Goal: Transaction & Acquisition: Purchase product/service

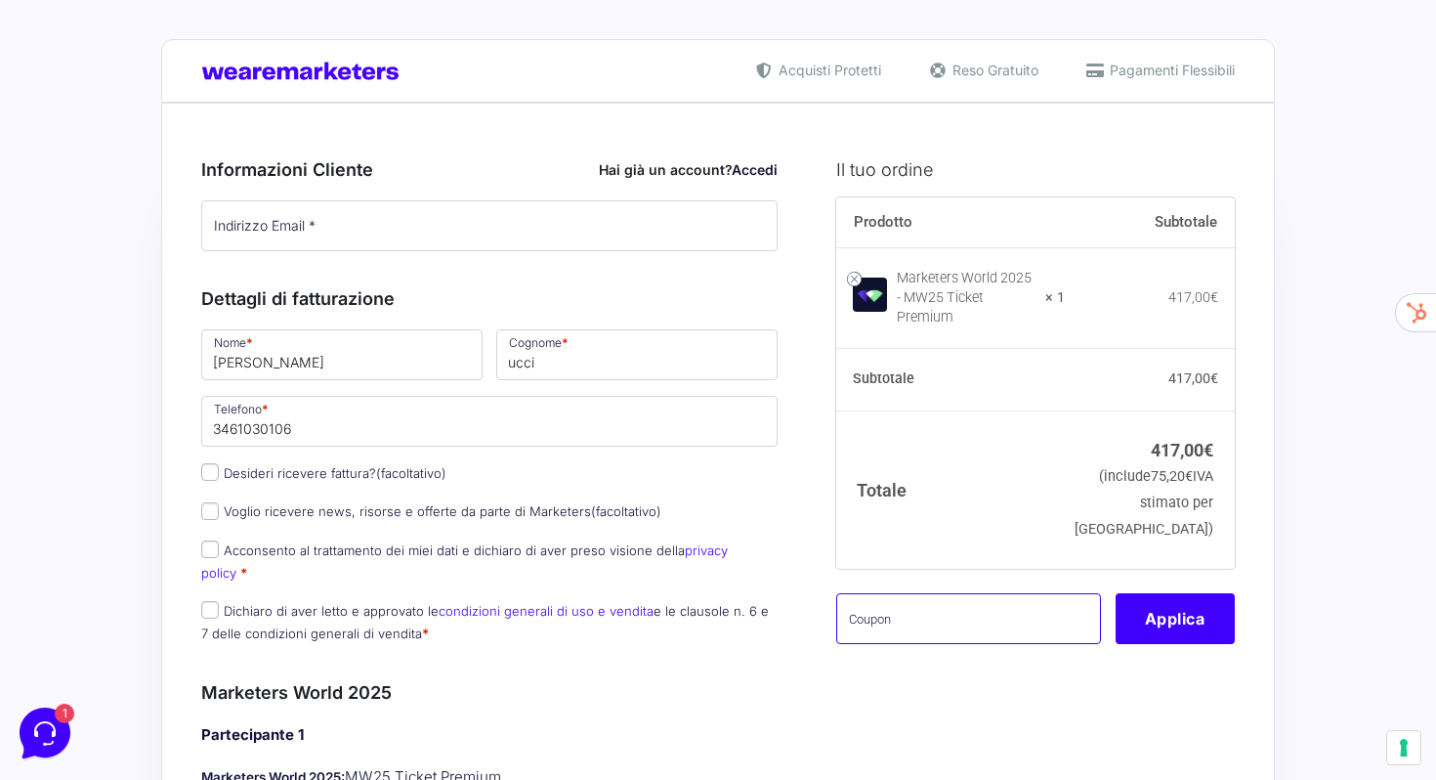
click at [909, 593] on input "text" at bounding box center [968, 618] width 265 height 51
click at [928, 603] on input "text" at bounding box center [968, 618] width 265 height 51
paste input "MRK100OFFMWTEST"
type input "MRK100OFFMWTEST"
click at [1158, 604] on button "Applica" at bounding box center [1175, 618] width 119 height 51
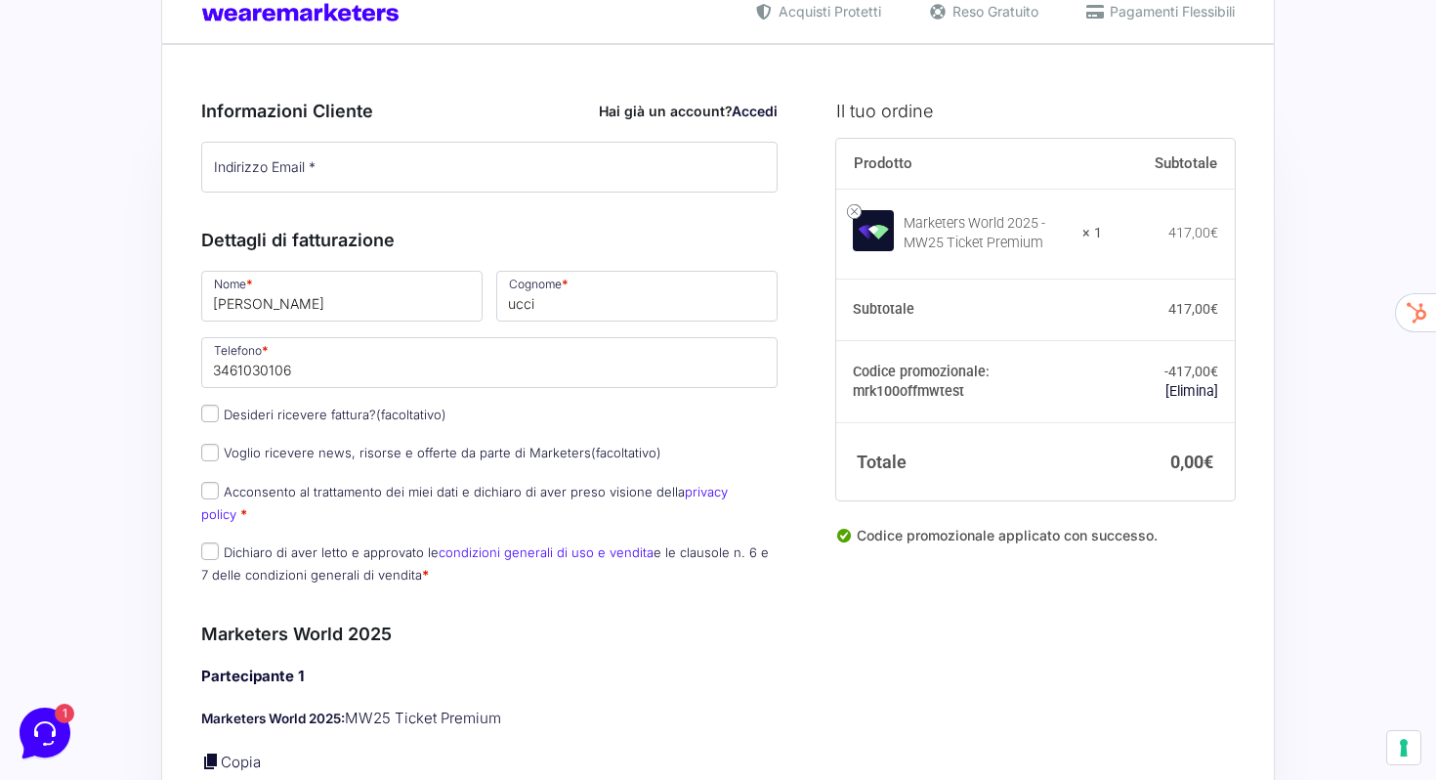
scroll to position [80, 0]
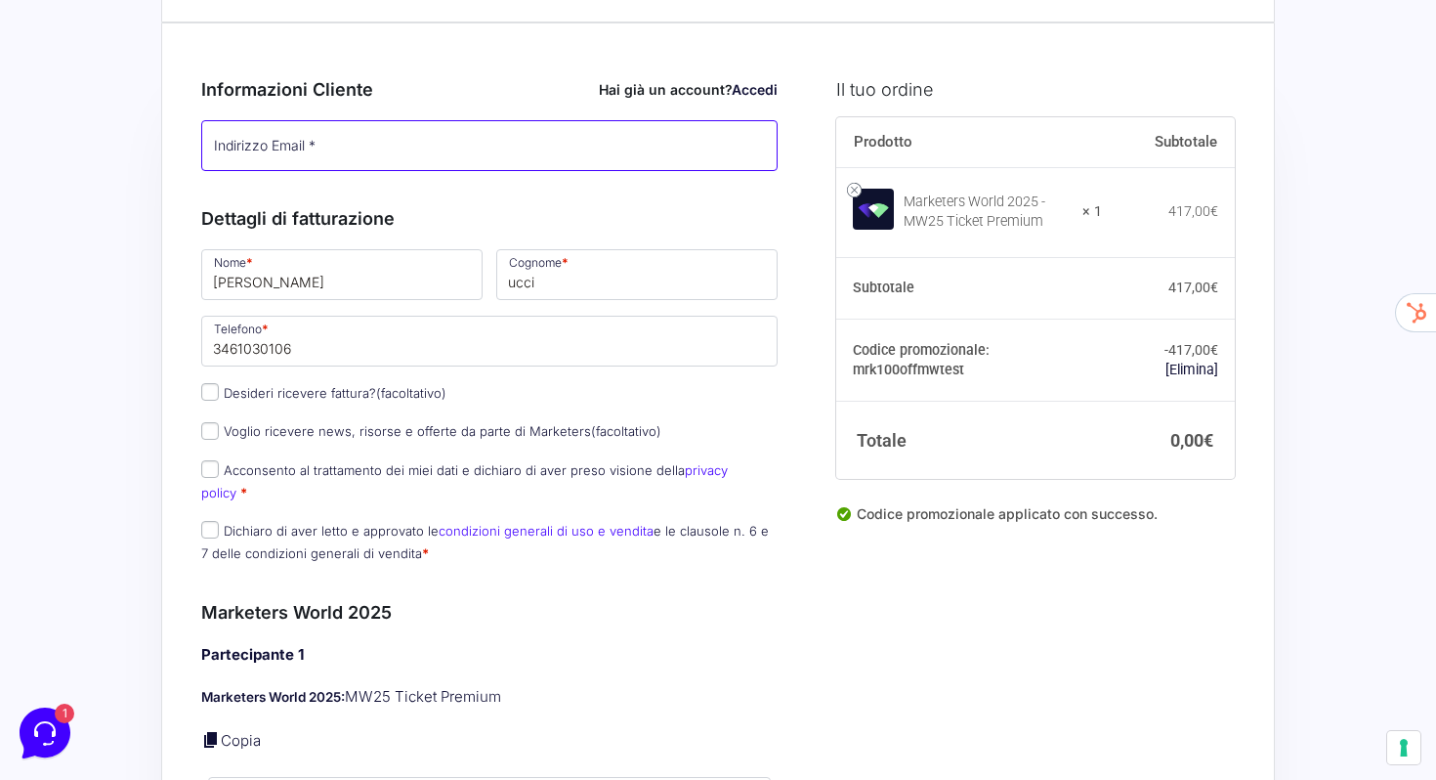
click at [411, 148] on input "Indirizzo Email *" at bounding box center [489, 145] width 576 height 51
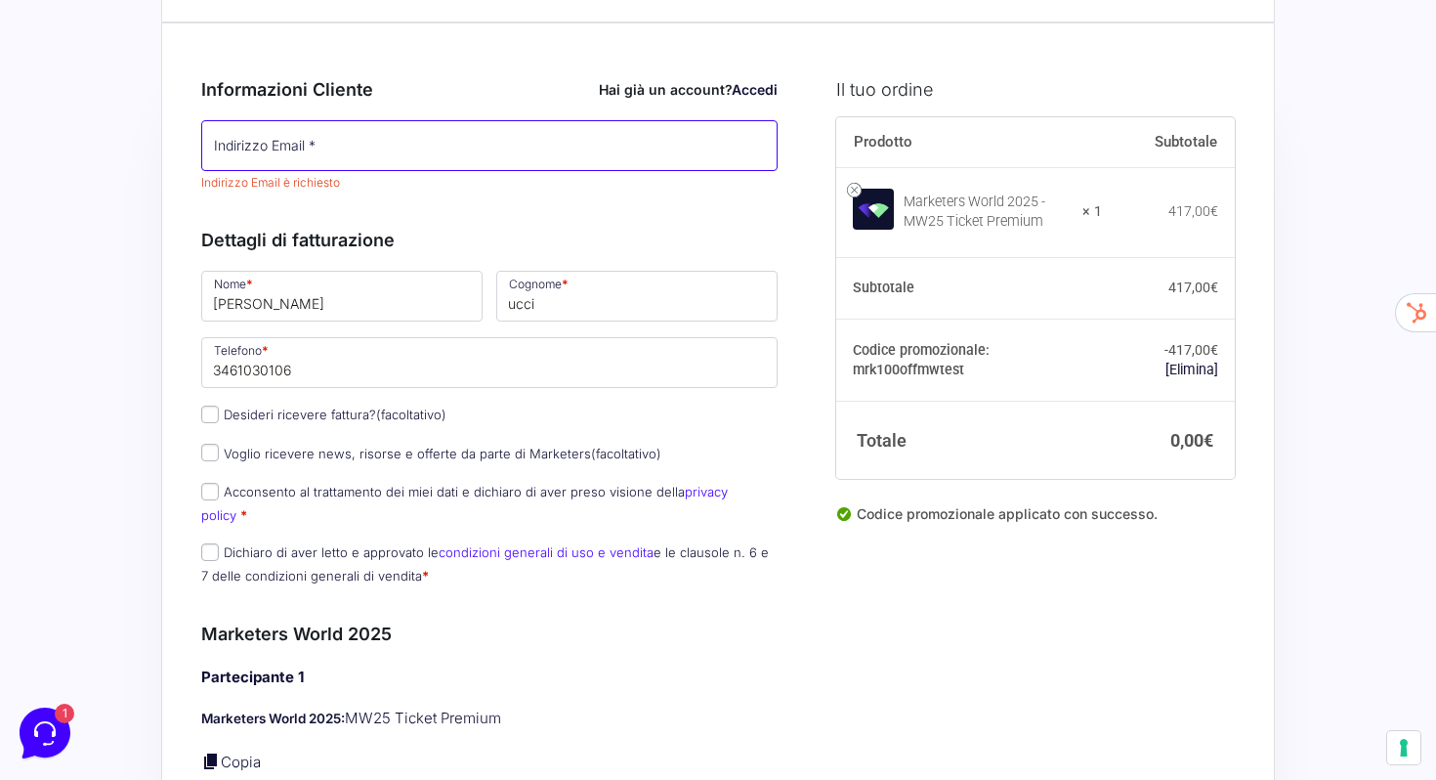
type input "[PERSON_NAME][EMAIL_ADDRESS][DOMAIN_NAME]"
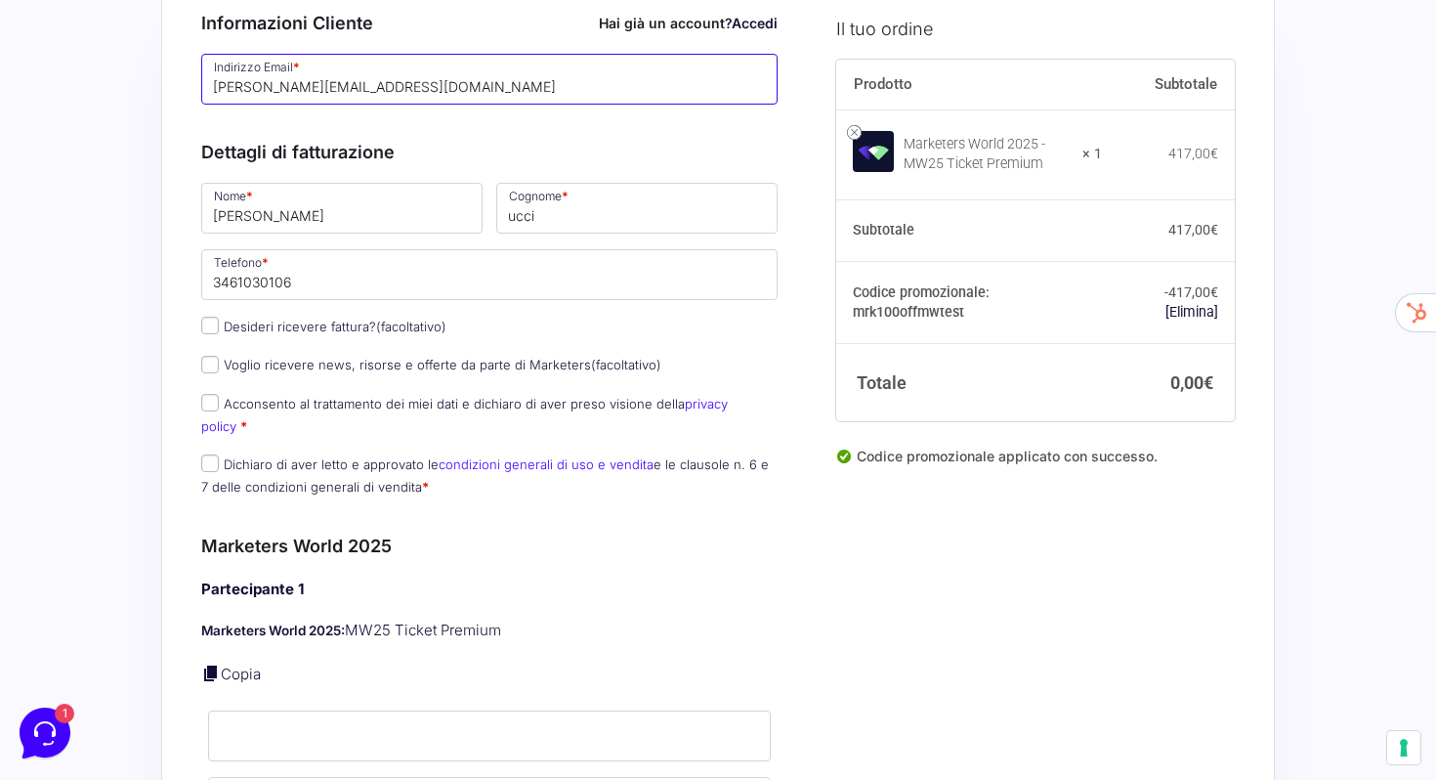
scroll to position [154, 0]
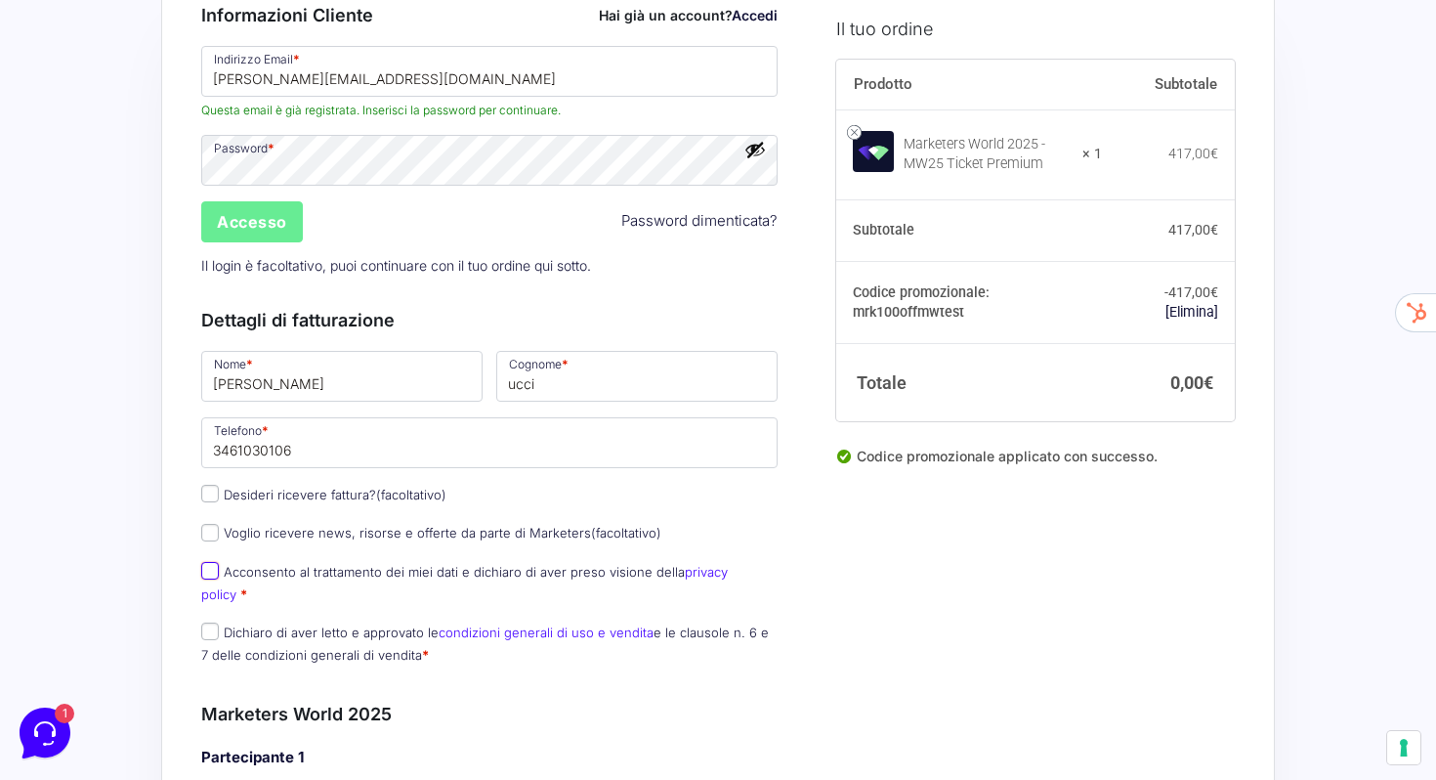
click at [206, 571] on input "Acconsento al trattamento dei miei dati e dichiaro di aver preso visione della …" at bounding box center [210, 571] width 18 height 18
checkbox input "true"
click at [209, 622] on input "Dichiaro di aver letto e approvato le condizioni generali di uso e vendita e le…" at bounding box center [210, 631] width 18 height 18
checkbox input "true"
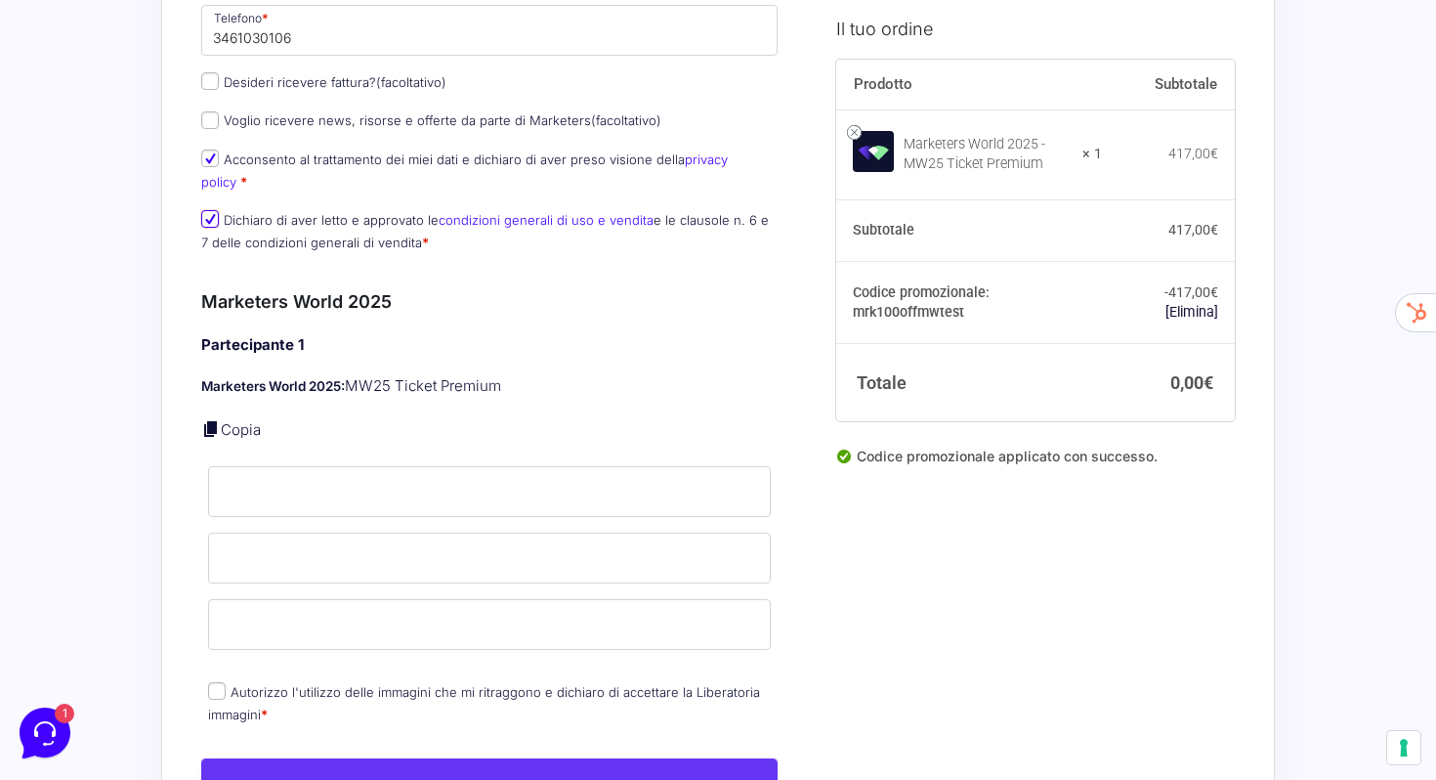
scroll to position [568, 0]
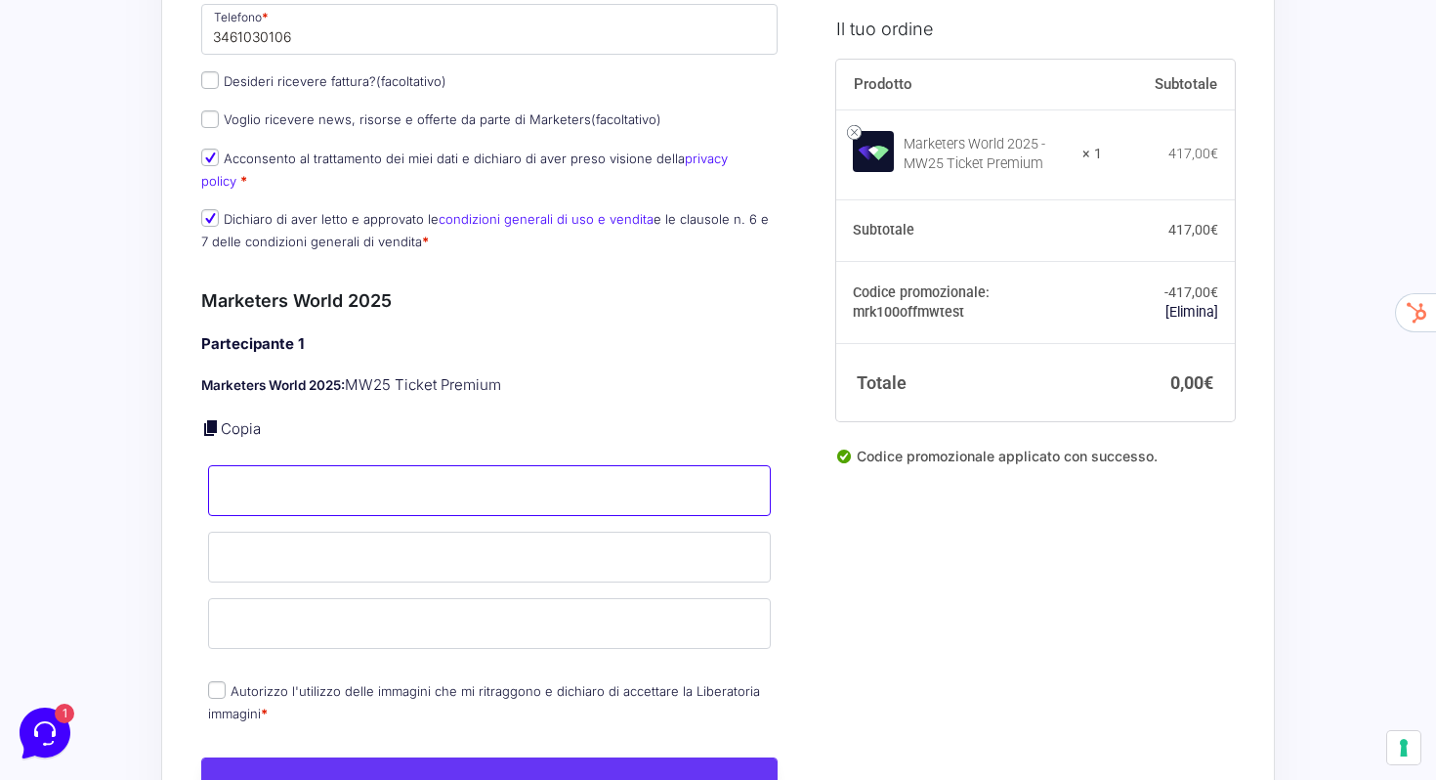
click at [290, 465] on input "Nome *" at bounding box center [489, 490] width 563 height 51
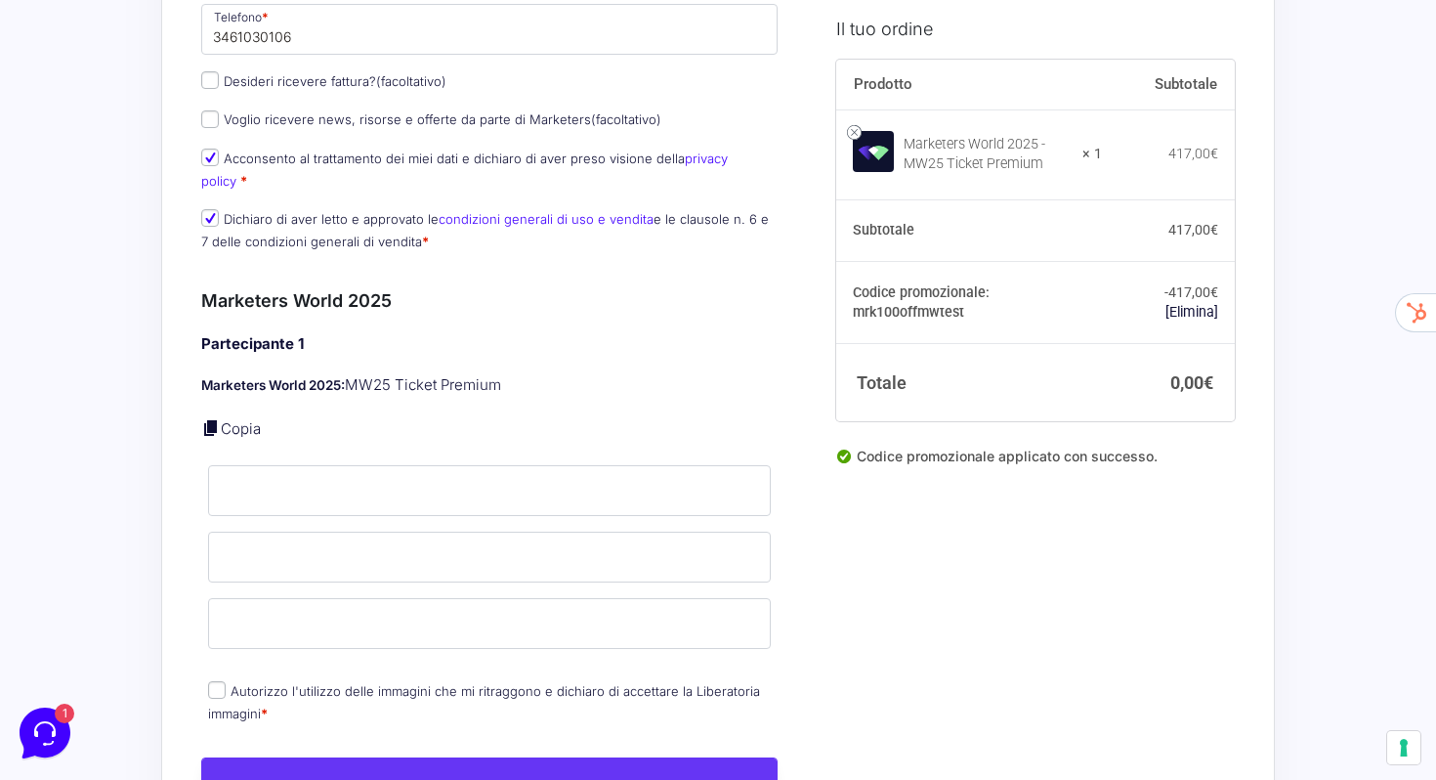
click at [244, 422] on div "Partecipante 1 Marketers World 2025: MW25 Ticket Premium Copia Nome * Cognome *…" at bounding box center [489, 530] width 576 height 395
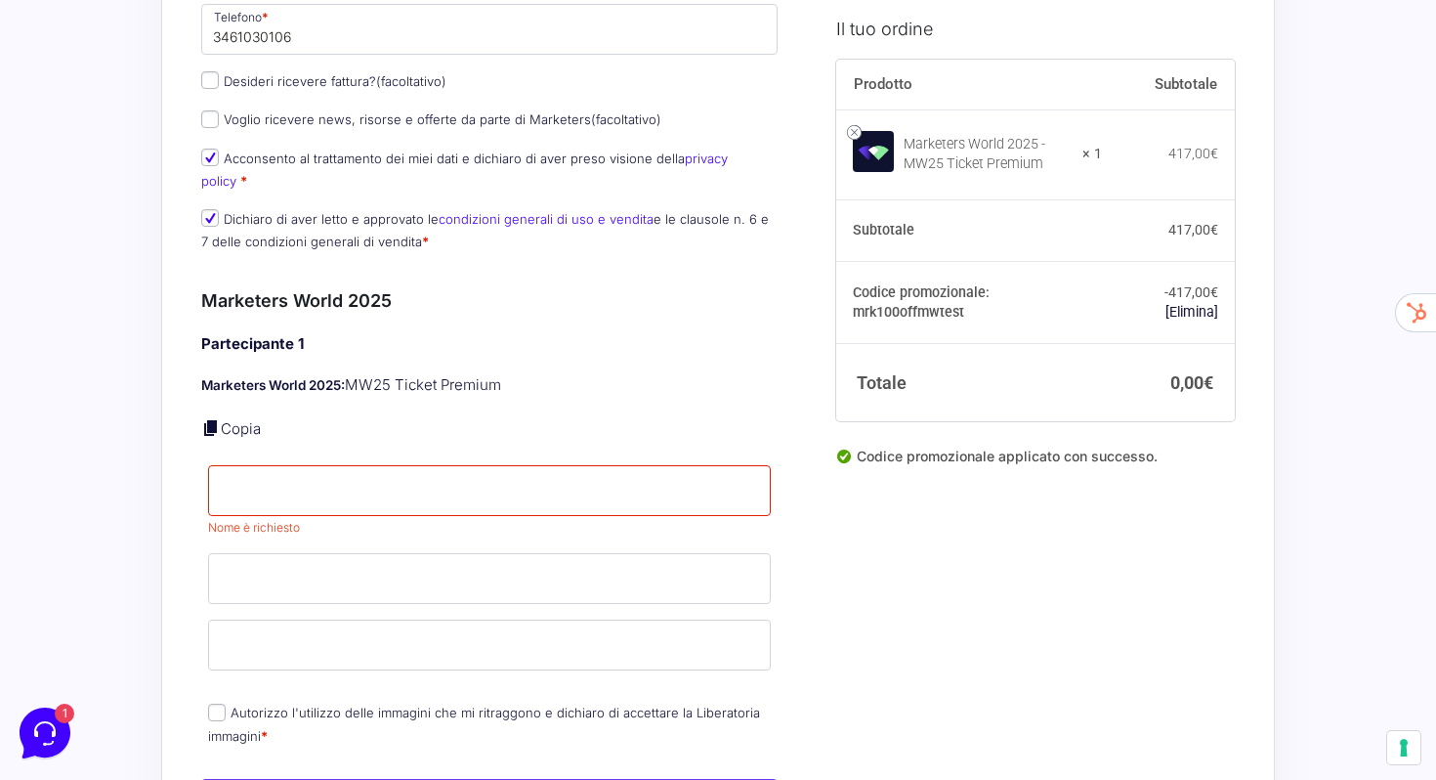
click at [233, 419] on link "Copia" at bounding box center [241, 428] width 40 height 19
type input "veronica"
type input "ucci"
type input "[PERSON_NAME][EMAIL_ADDRESS][DOMAIN_NAME]"
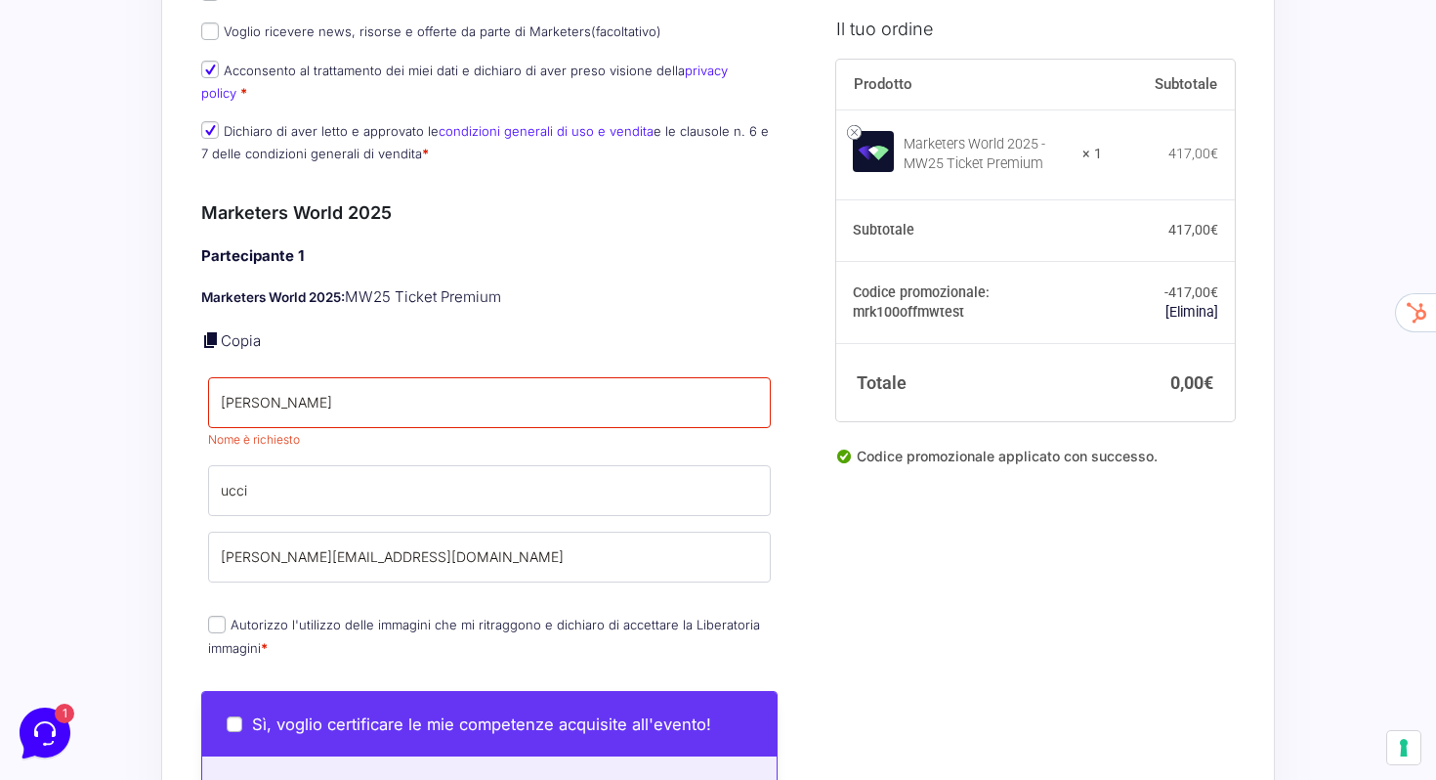
scroll to position [715, 0]
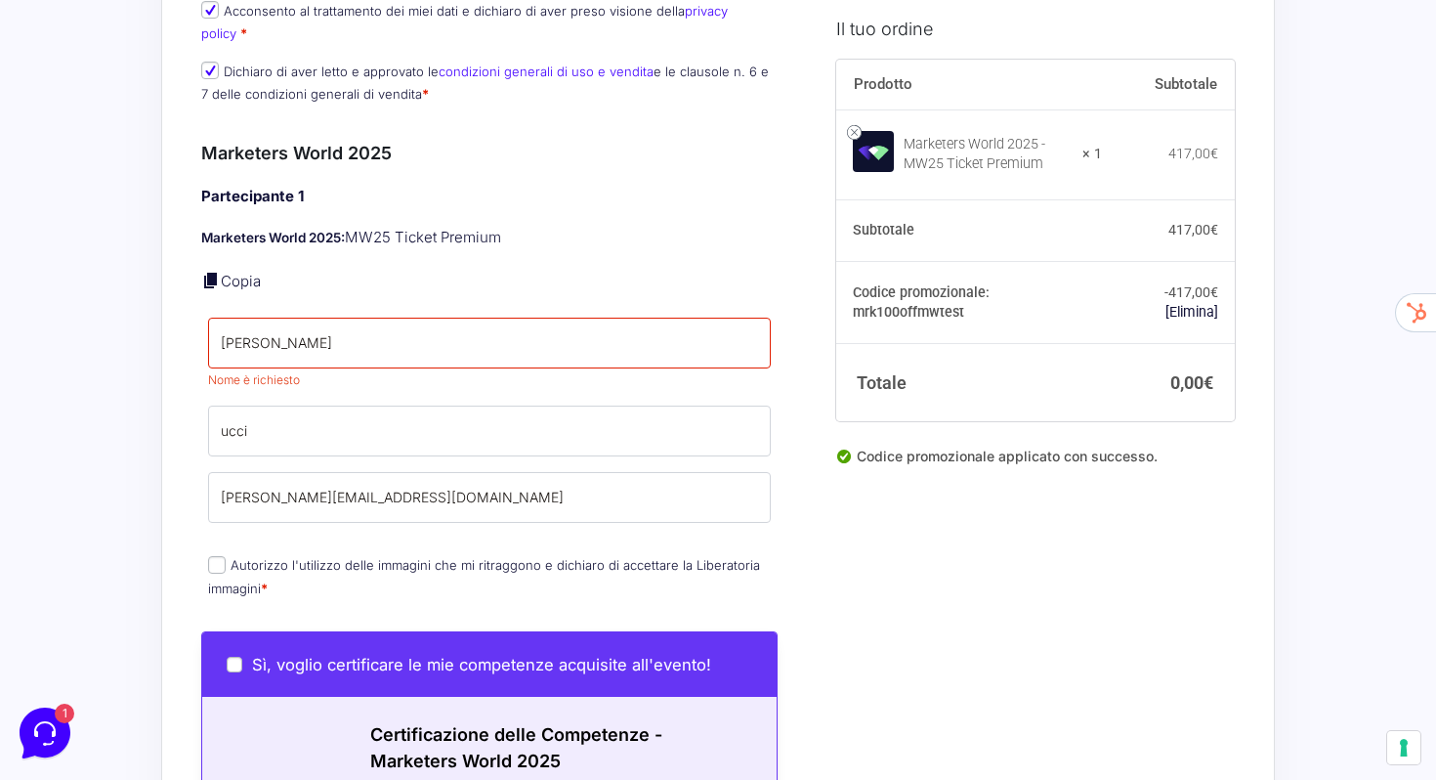
click at [213, 556] on input "Autorizzo l'utilizzo delle immagini che mi ritraggono e dichiaro di accettare l…" at bounding box center [217, 565] width 18 height 18
checkbox input "true"
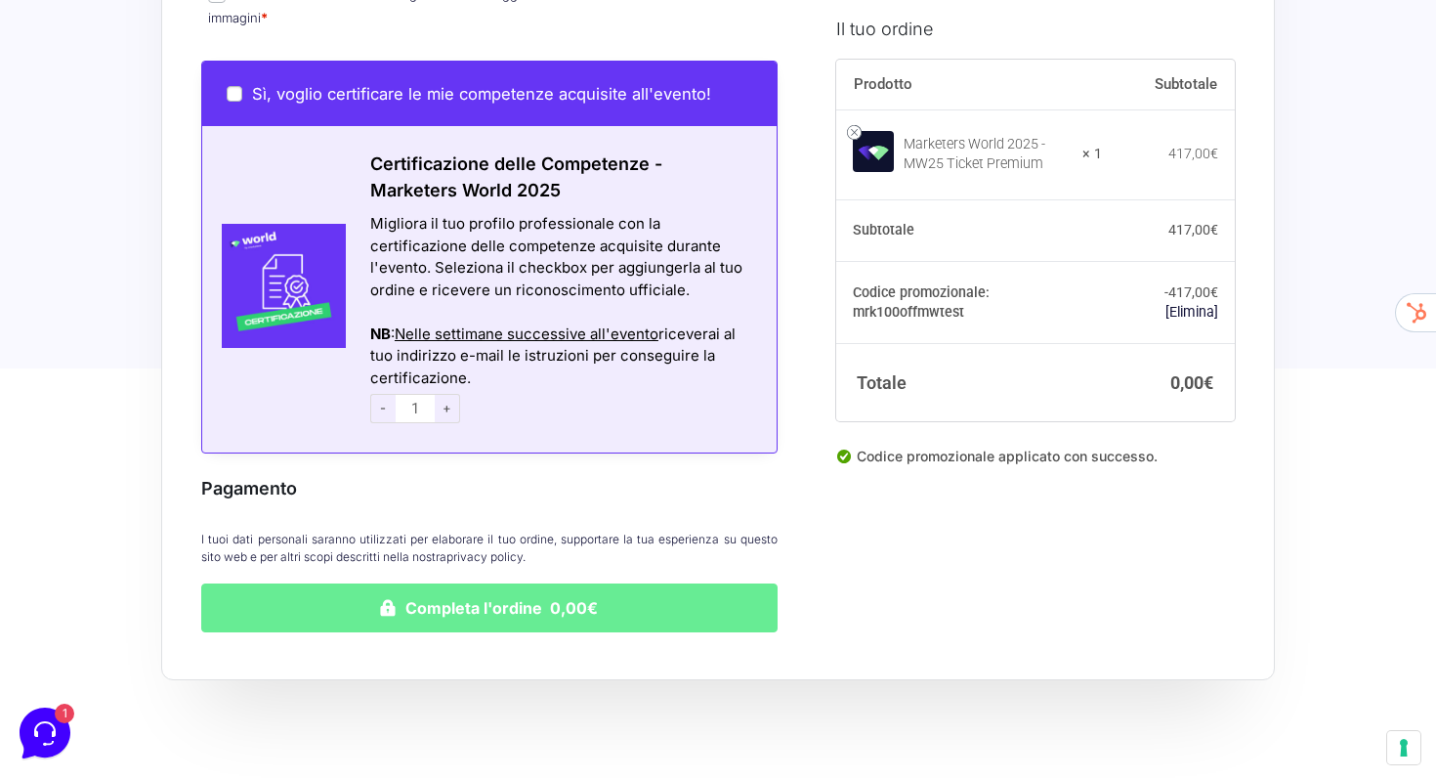
scroll to position [1290, 0]
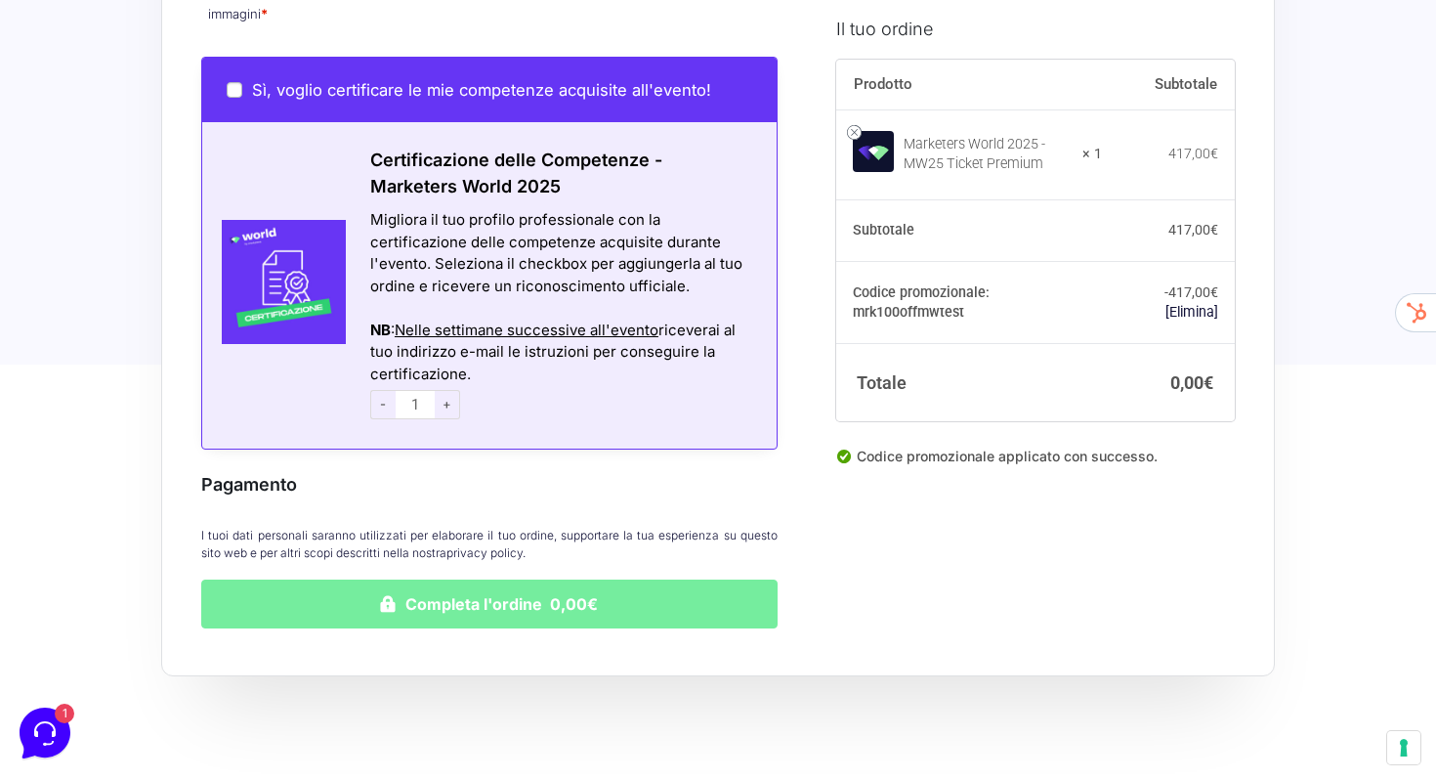
click at [467, 600] on button "Completa l'ordine 0,00€" at bounding box center [489, 603] width 576 height 49
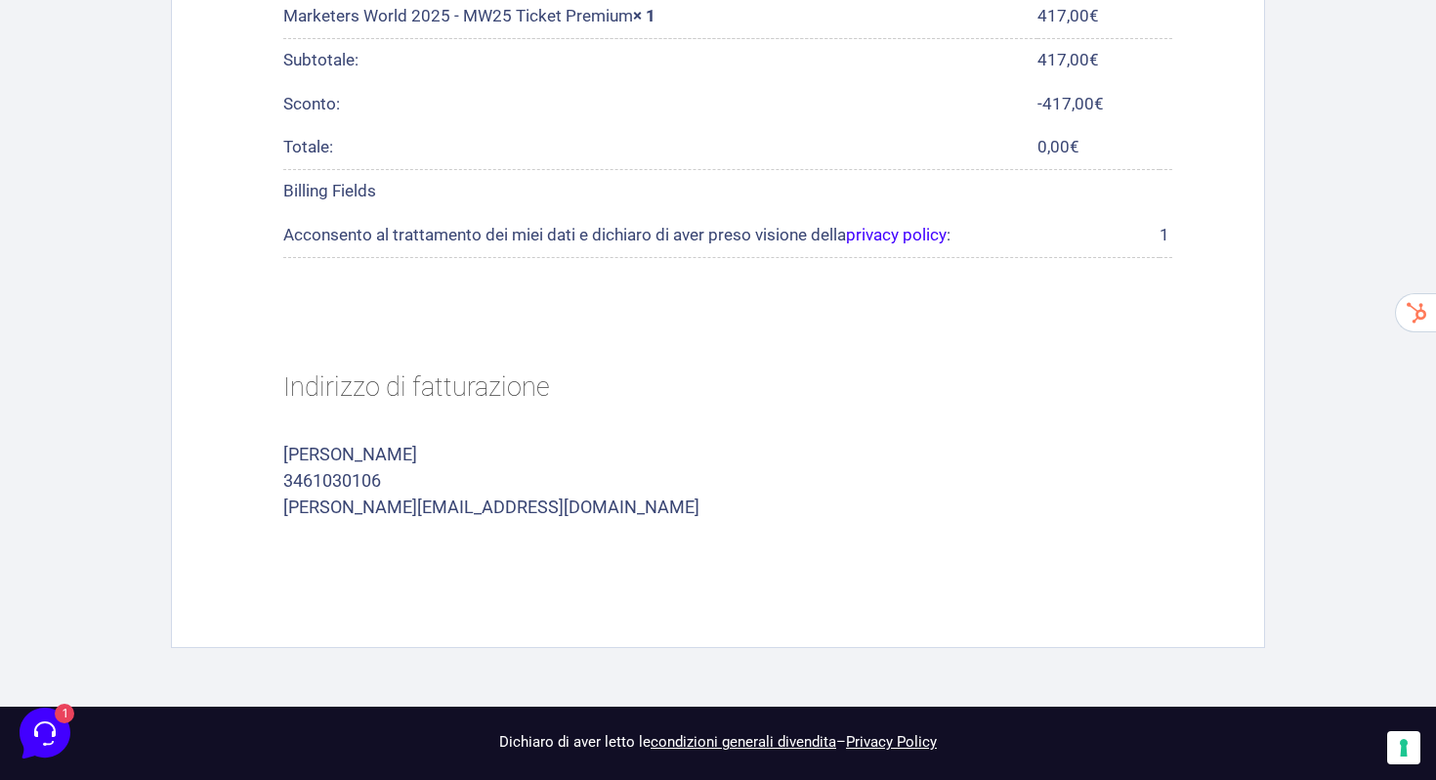
scroll to position [965, 0]
